Goal: Check status: Check status

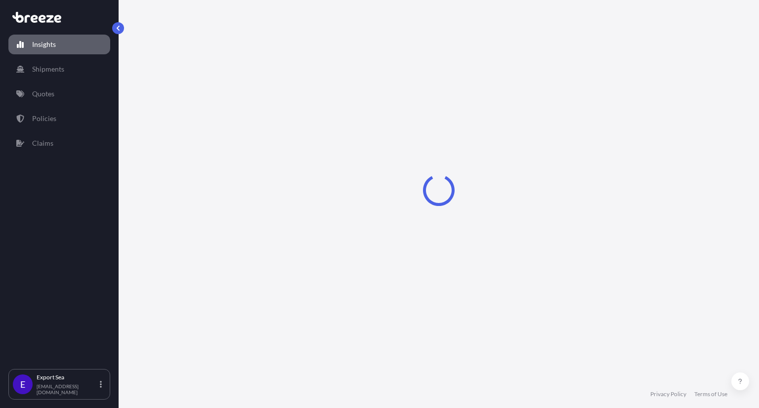
select select "2025"
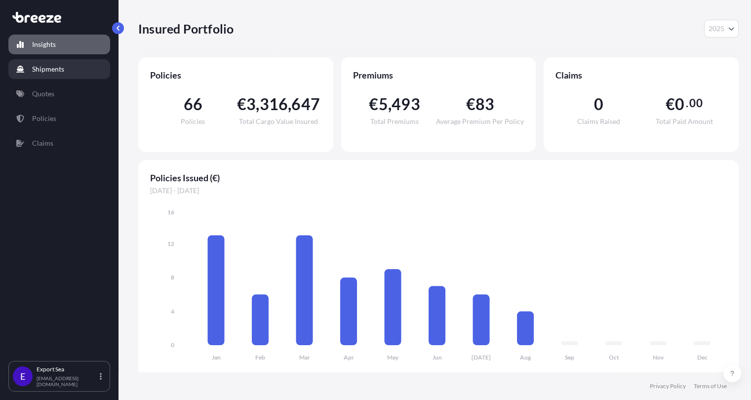
click at [59, 74] on link "Shipments" at bounding box center [59, 69] width 102 height 20
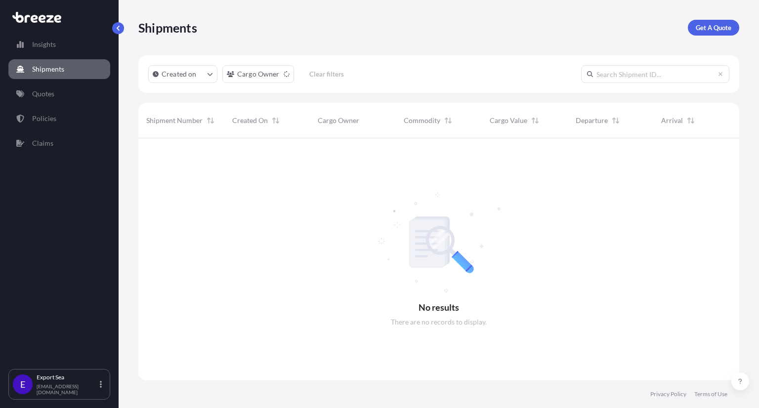
scroll to position [270, 593]
click at [650, 74] on input "text" at bounding box center [655, 74] width 148 height 18
paste input "SF142235"
type input "SF142235"
click at [67, 107] on div "Insights Shipments Quotes Policies Claims" at bounding box center [59, 197] width 102 height 343
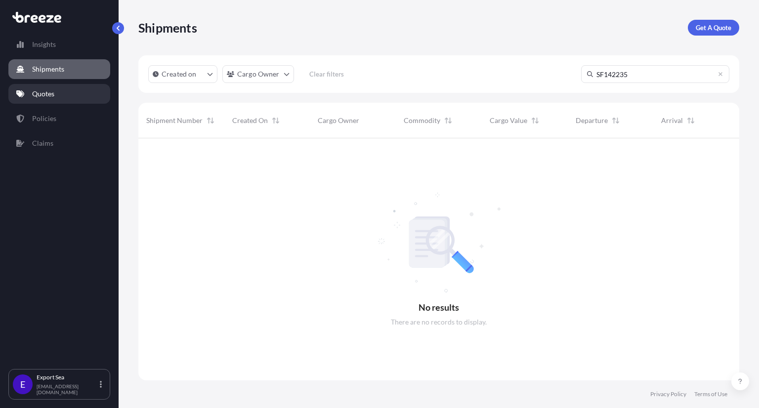
click at [64, 99] on link "Quotes" at bounding box center [59, 94] width 102 height 20
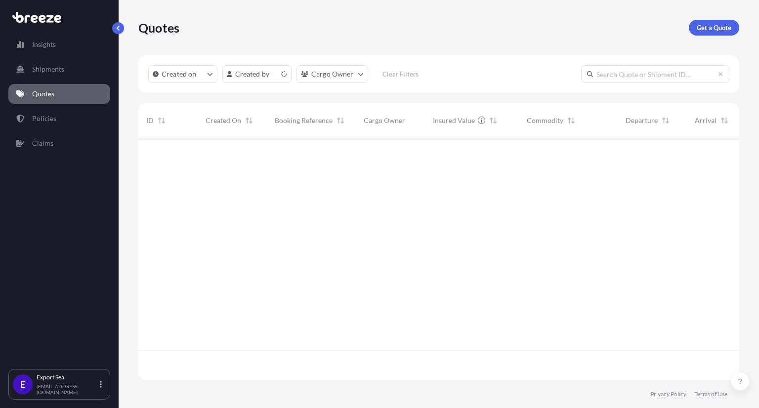
scroll to position [240, 593]
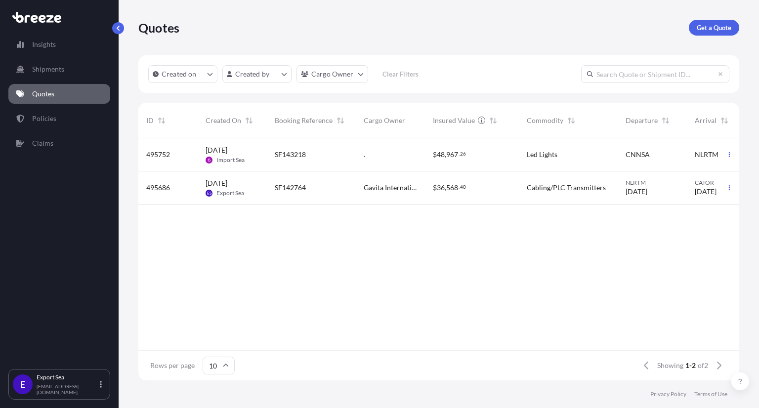
click at [655, 75] on input "text" at bounding box center [655, 74] width 148 height 18
paste input "SF142235"
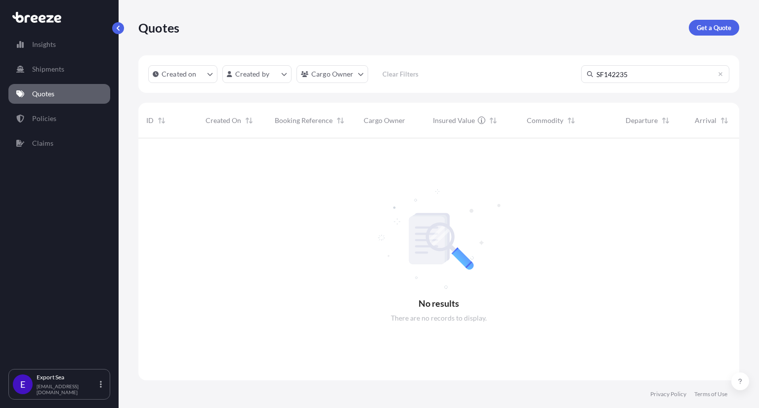
scroll to position [270, 593]
type input "SF142235"
click at [68, 123] on link "Policies" at bounding box center [59, 119] width 102 height 20
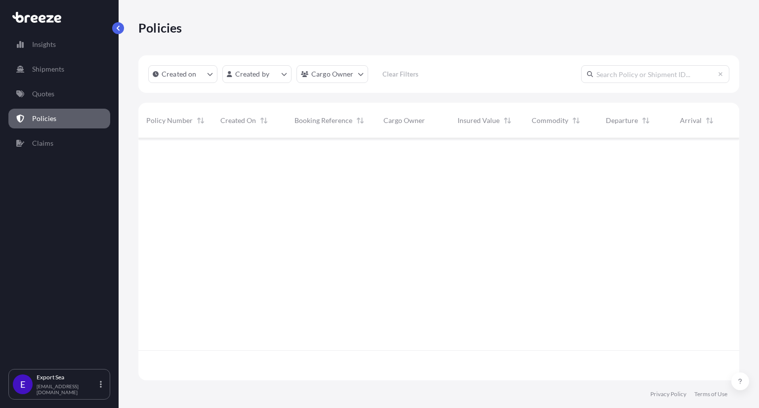
scroll to position [240, 593]
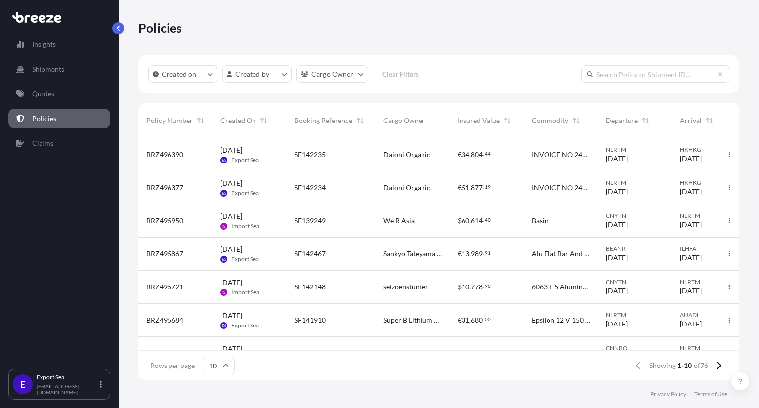
click at [633, 78] on input "text" at bounding box center [655, 74] width 148 height 18
paste input "SF142235"
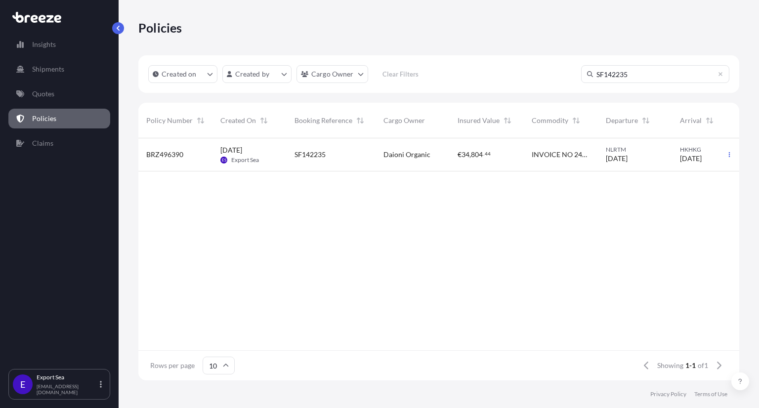
scroll to position [0, 71]
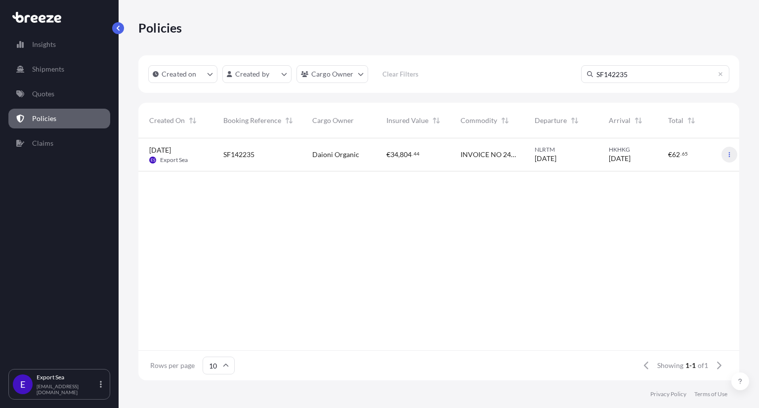
type input "SF142235"
click at [729, 153] on icon "button" at bounding box center [729, 154] width 1 height 5
click at [352, 161] on div "Daioni Organic" at bounding box center [341, 154] width 74 height 33
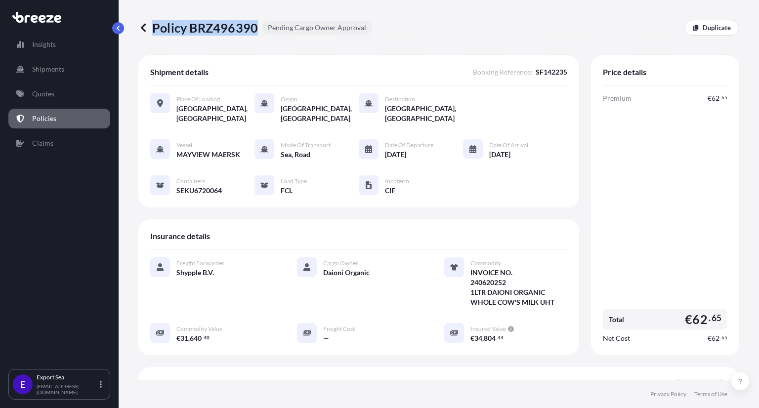
click at [255, 30] on div "Policy BRZ496390 Pending Cargo Owner Approval" at bounding box center [255, 28] width 234 height 16
copy p "Policy BRZ496390"
click at [143, 27] on icon at bounding box center [143, 28] width 10 height 10
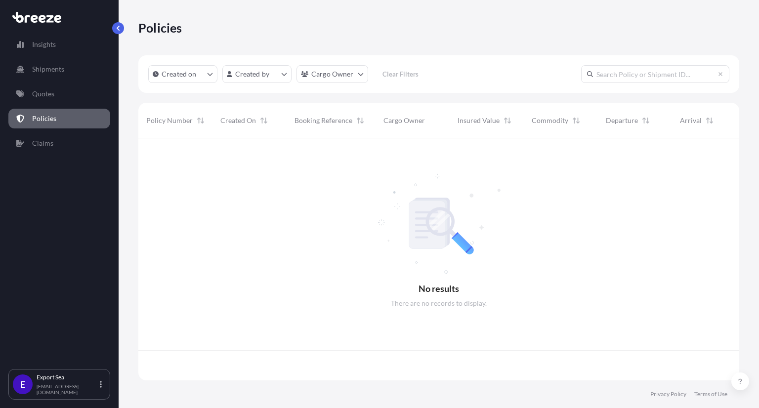
scroll to position [240, 593]
click at [639, 77] on input "text" at bounding box center [655, 74] width 148 height 18
paste input "SF142234"
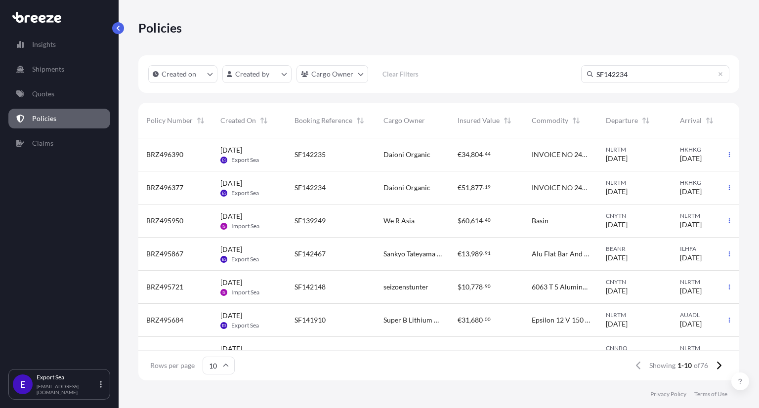
click at [639, 77] on input "SF142234" at bounding box center [655, 74] width 148 height 18
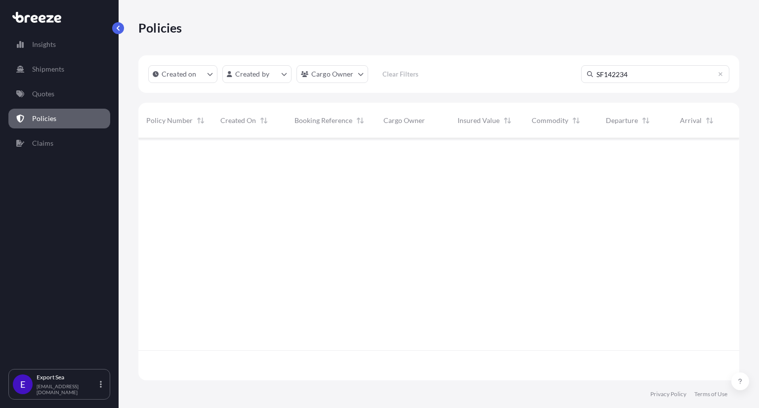
type input "SF142234"
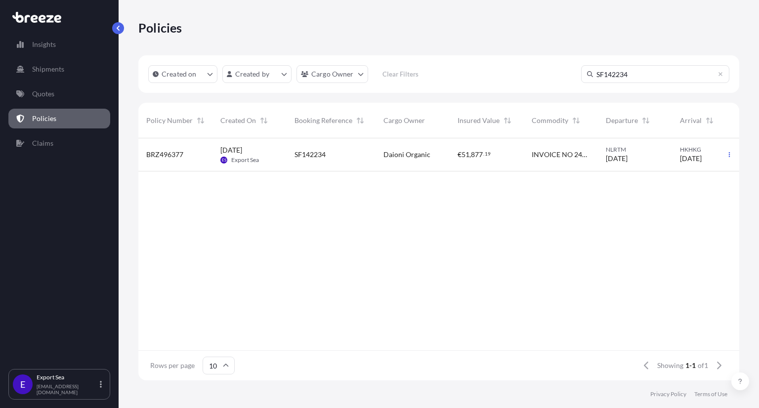
click at [204, 160] on div "BRZ496377" at bounding box center [175, 154] width 74 height 33
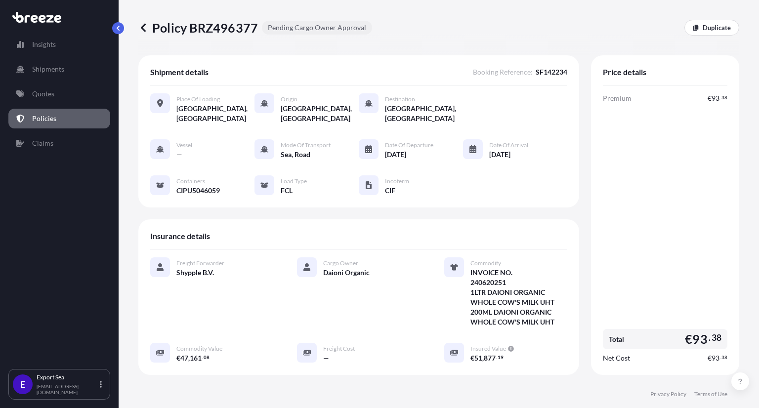
click at [156, 25] on p "Policy BRZ496377" at bounding box center [198, 28] width 120 height 16
drag, startPoint x: 154, startPoint y: 26, endPoint x: 261, endPoint y: 28, distance: 107.2
click at [261, 28] on div "Policy BRZ496377 Pending Cargo Owner Approval" at bounding box center [255, 28] width 234 height 16
copy p "Policy BRZ496377"
